Goal: Communication & Community: Answer question/provide support

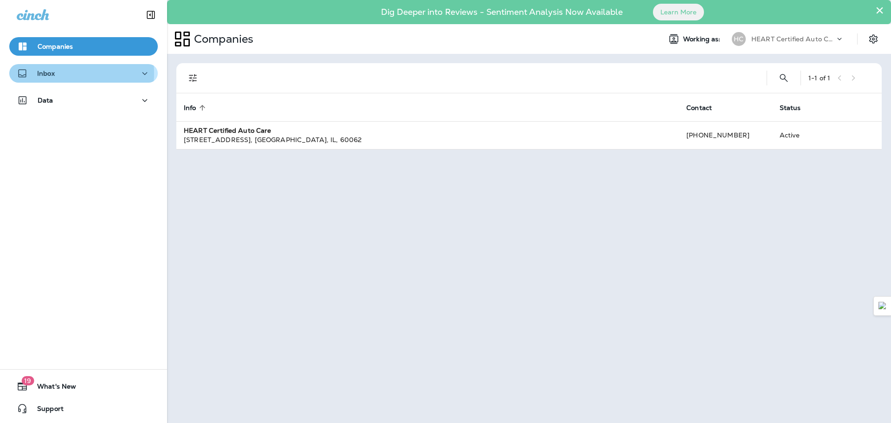
click at [60, 73] on div "Inbox" at bounding box center [84, 74] width 134 height 12
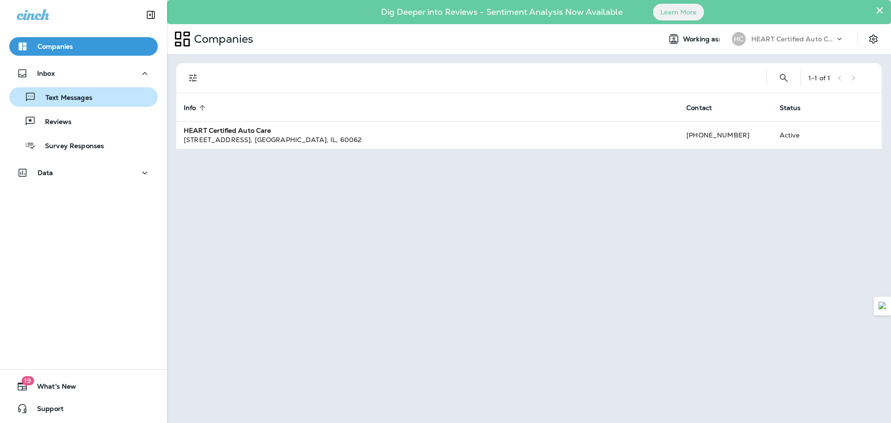
click at [61, 100] on p "Text Messages" at bounding box center [64, 98] width 56 height 9
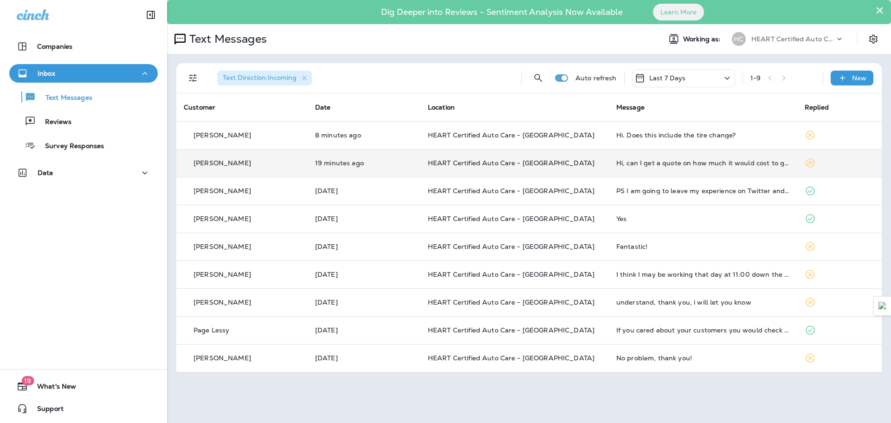
click at [665, 167] on td "Hi, can I get a quote on how much it would cost to get the following done on my…" at bounding box center [703, 163] width 188 height 28
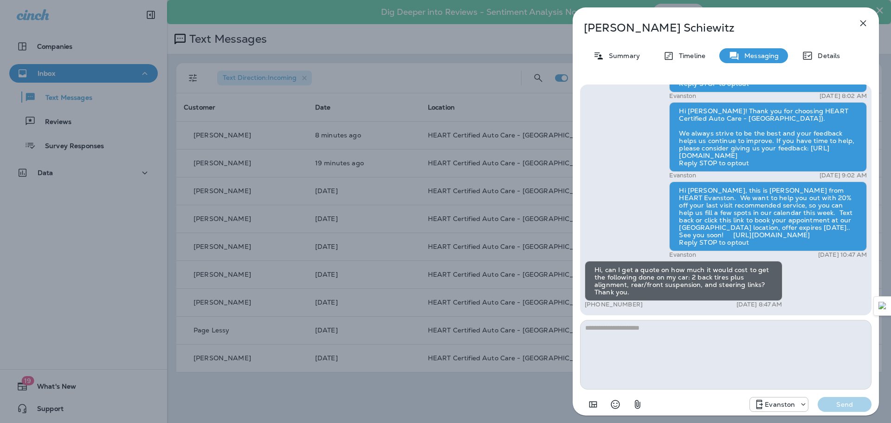
click at [440, 44] on div "[PERSON_NAME] Summary Timeline Messaging Details Hi [PERSON_NAME]! This is [PER…" at bounding box center [445, 211] width 891 height 423
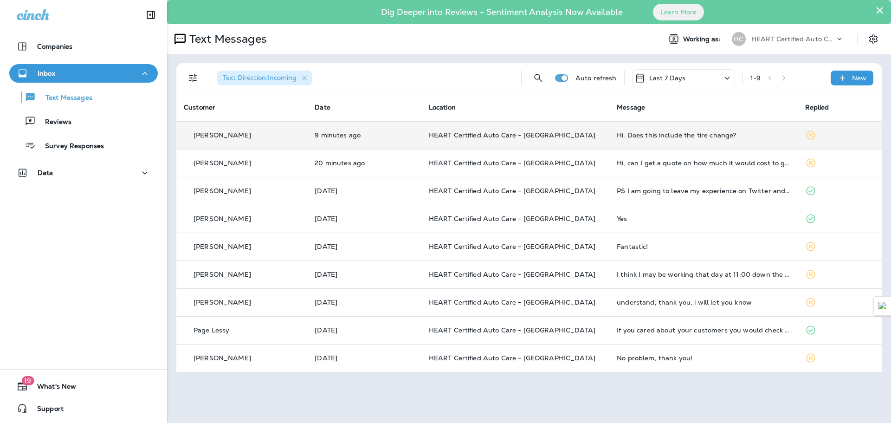
click at [658, 134] on div "Hi. Does this include the tire change?" at bounding box center [702, 134] width 173 height 7
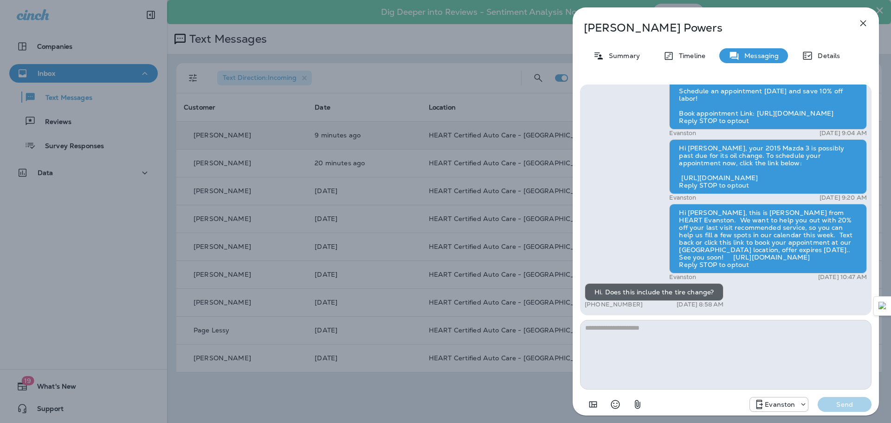
click at [389, 61] on div "[PERSON_NAME] Summary Timeline Messaging Details Hello [PERSON_NAME], this is a…" at bounding box center [445, 211] width 891 height 423
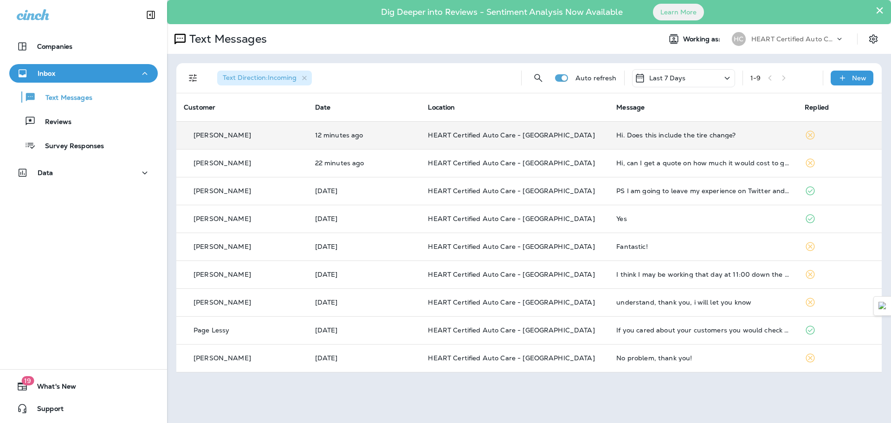
click at [668, 138] on div "Hi. Does this include the tire change?" at bounding box center [702, 134] width 173 height 7
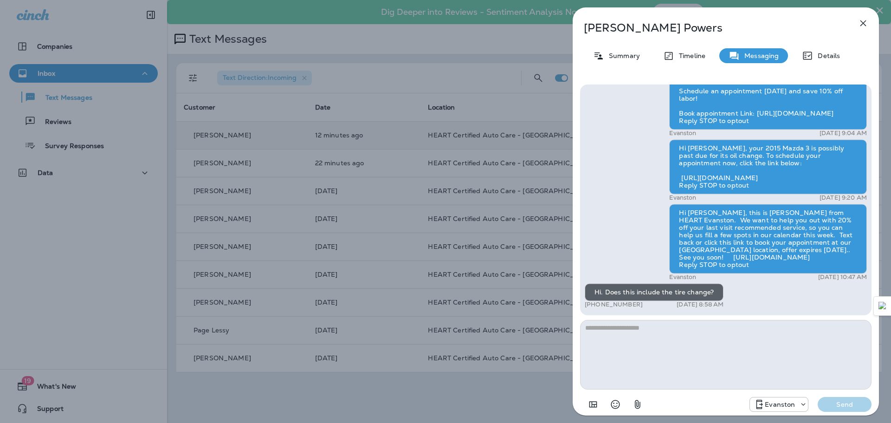
click at [634, 334] on textarea at bounding box center [725, 355] width 291 height 70
type textarea "**********"
click at [831, 400] on p "Send" at bounding box center [844, 404] width 39 height 8
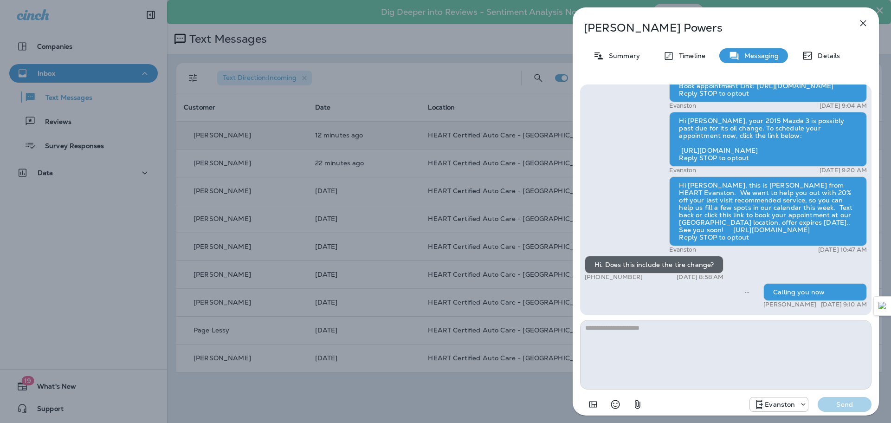
click at [864, 23] on icon "button" at bounding box center [862, 23] width 11 height 11
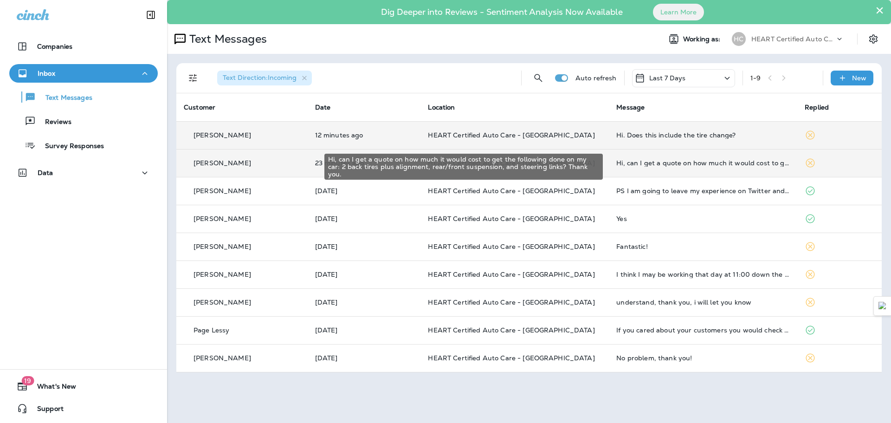
click at [673, 165] on div "Hi, can I get a quote on how much it would cost to get the following done on my…" at bounding box center [702, 162] width 173 height 7
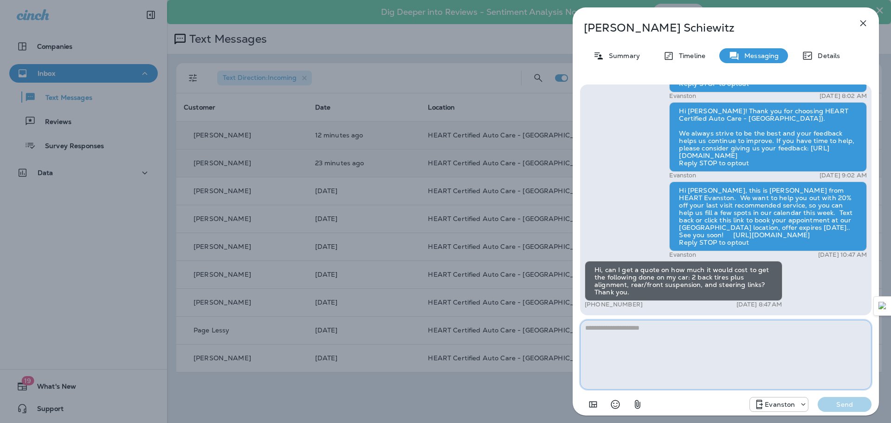
click at [650, 334] on textarea at bounding box center [725, 355] width 291 height 70
type textarea "*"
type textarea "**********"
click at [846, 404] on p "Send" at bounding box center [844, 404] width 39 height 8
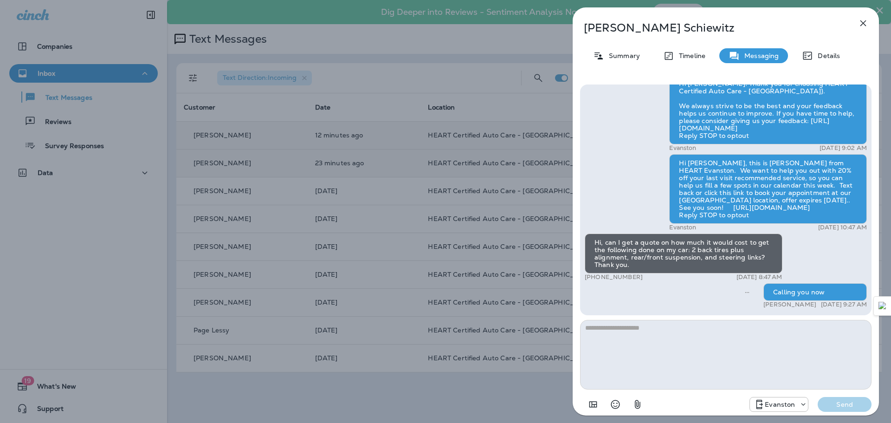
click at [862, 23] on icon "button" at bounding box center [862, 23] width 11 height 11
